Goal: Browse casually: Explore the website without a specific task or goal

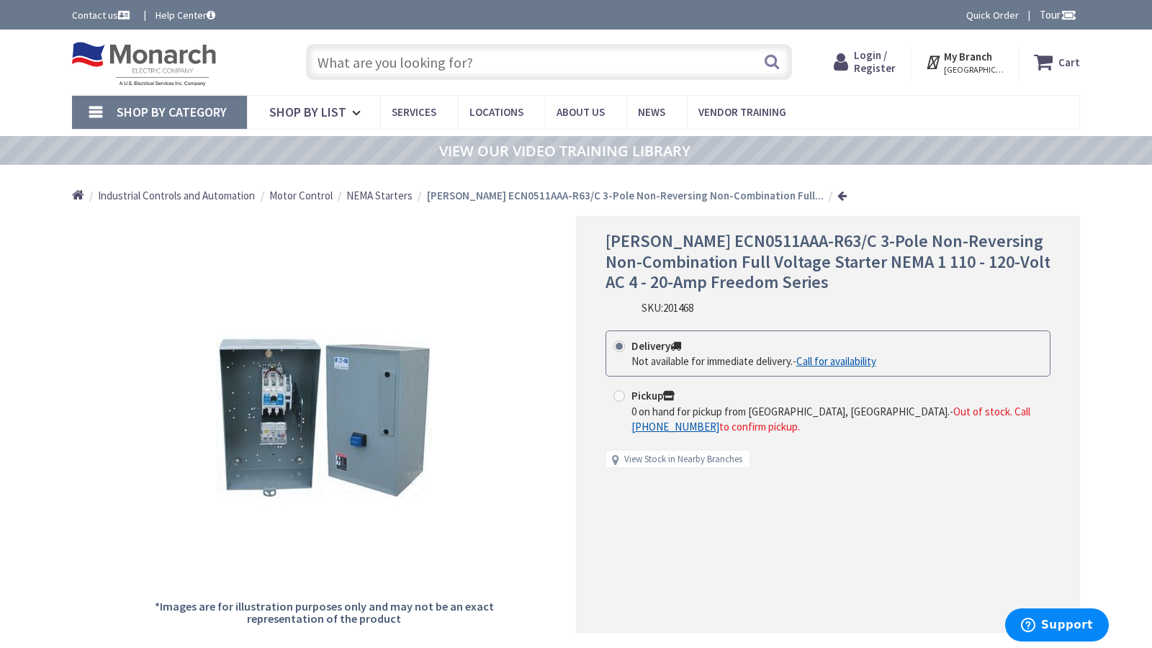
type input "Central Pk, [STREET_ADDRESS][PERSON_NAME]"
